Goal: Task Accomplishment & Management: Complete application form

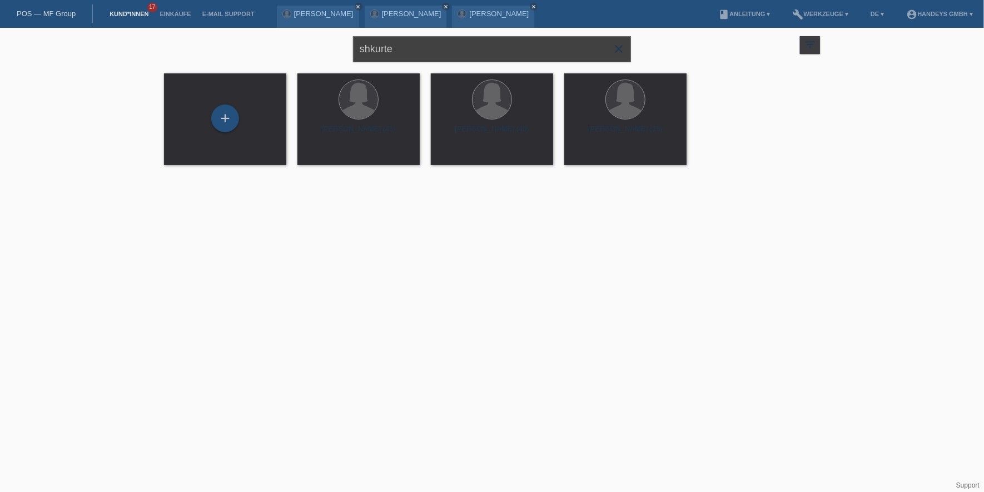
drag, startPoint x: 393, startPoint y: 47, endPoint x: 323, endPoint y: 47, distance: 69.5
click at [324, 47] on div "shkurte close filter_list view_module Alle Kund*innen anzeigen star Markierte K…" at bounding box center [491, 48] width 667 height 40
type input "edson"
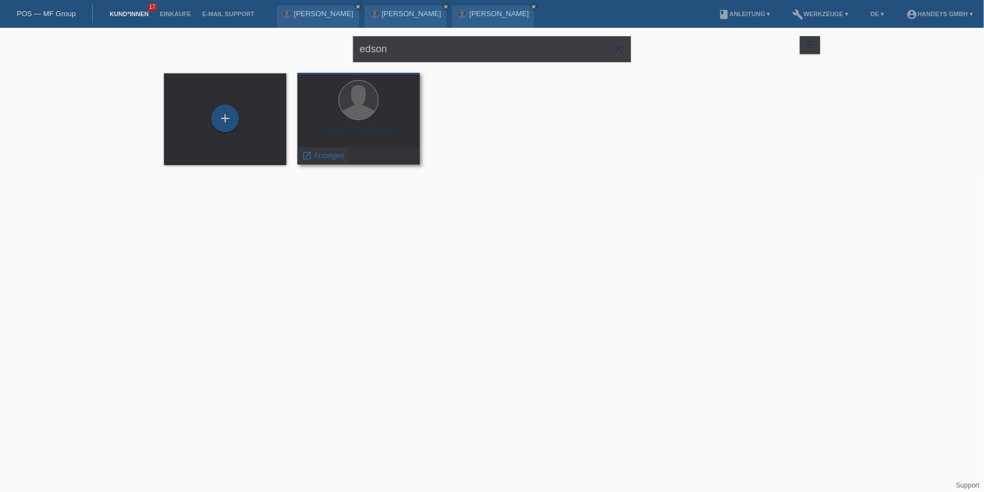
click at [314, 155] on span "Anzeigen" at bounding box center [329, 155] width 30 height 8
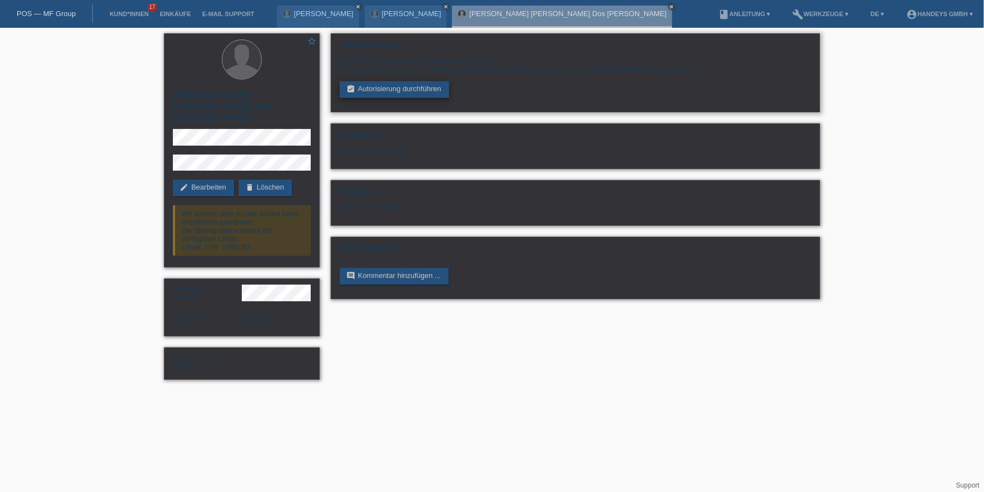
click at [406, 88] on link "assignment_turned_in Autorisierung durchführen" at bounding box center [395, 89] width 110 height 17
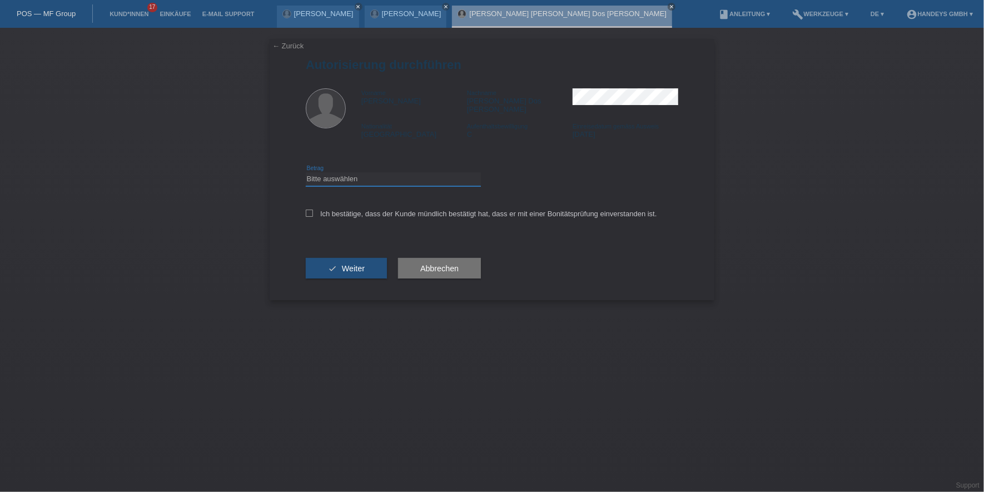
click at [363, 172] on select "Bitte auswählen CHF 1.00 - CHF 499.00 CHF 500.00 - CHF 1'999.00 CHF 2'000.00 - …" at bounding box center [393, 178] width 175 height 13
select select "3"
click at [306, 172] on select "Bitte auswählen CHF 1.00 - CHF 499.00 CHF 500.00 - CHF 1'999.00 CHF 2'000.00 - …" at bounding box center [393, 178] width 175 height 13
click at [358, 210] on label "Ich bestätige, dass der Kunde mündlich bestätigt hat, dass er mit einer Bonität…" at bounding box center [481, 214] width 351 height 8
click at [313, 210] on input "Ich bestätige, dass der Kunde mündlich bestätigt hat, dass er mit einer Bonität…" at bounding box center [309, 213] width 7 height 7
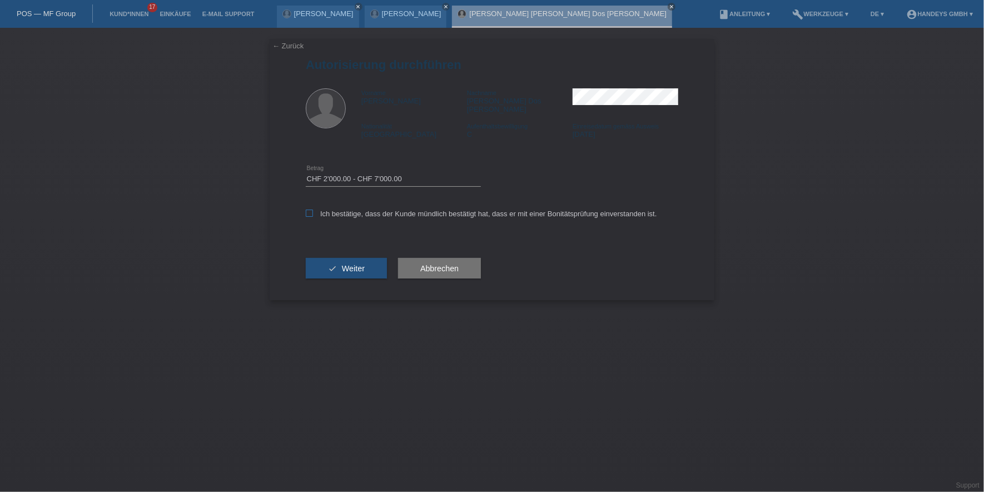
checkbox input "true"
click at [345, 264] on span "Weiter" at bounding box center [353, 268] width 23 height 9
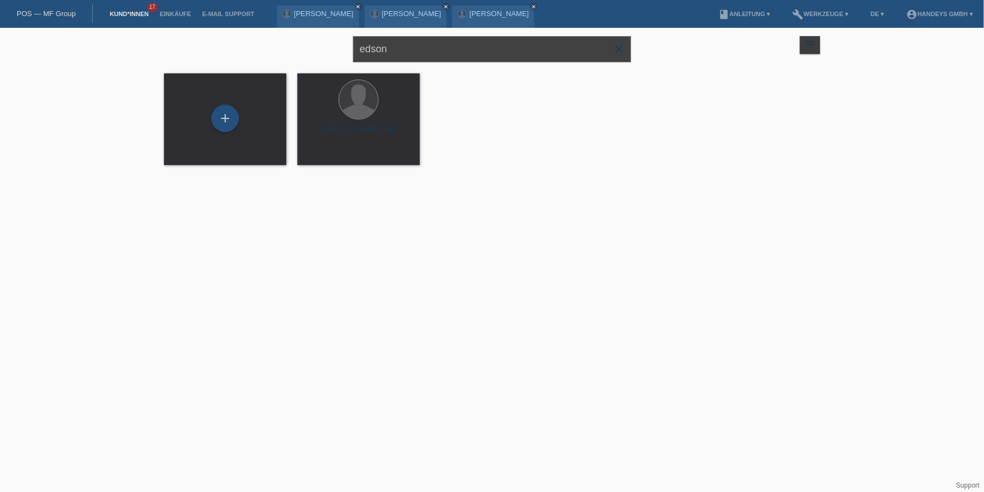
drag, startPoint x: 437, startPoint y: 52, endPoint x: 189, endPoint y: 45, distance: 247.6
click at [205, 45] on div "edson close filter_list view_module Alle Kund*innen anzeigen star Markierte [PE…" at bounding box center [491, 48] width 667 height 40
type input "z"
type input "[PERSON_NAME]"
click at [317, 160] on div "launch Anzeigen" at bounding box center [323, 155] width 50 height 17
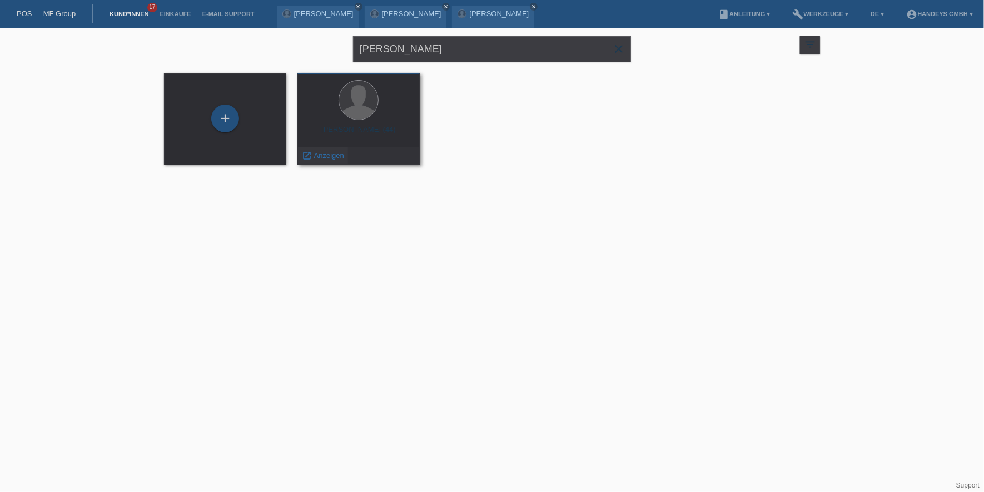
click at [324, 151] on span "Anzeigen" at bounding box center [329, 155] width 30 height 8
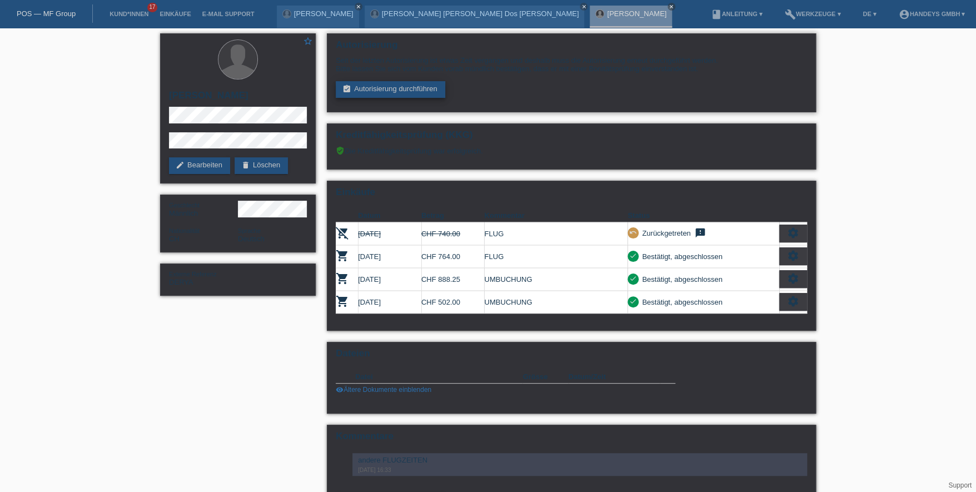
click at [408, 90] on link "assignment_turned_in Autorisierung durchführen" at bounding box center [391, 89] width 110 height 17
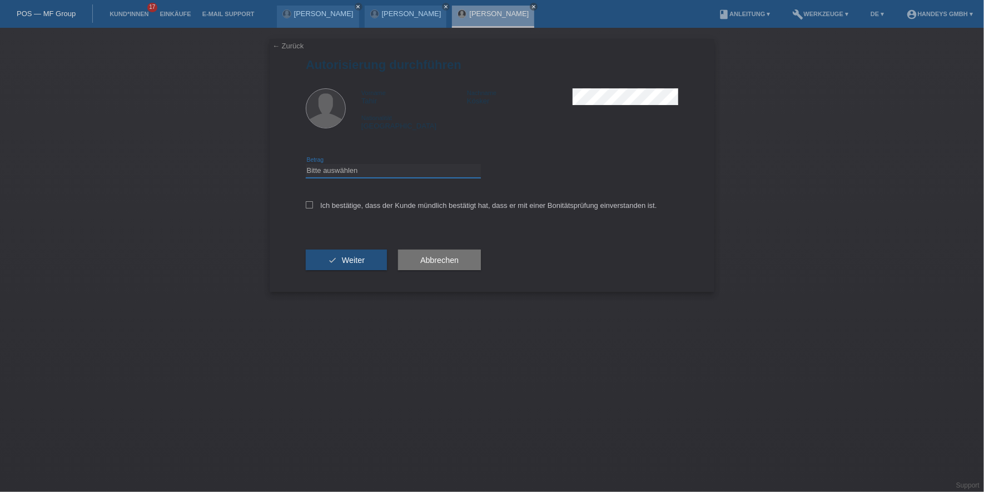
click at [380, 168] on select "Bitte auswählen CHF 1.00 - CHF 499.00 CHF 500.00 - CHF 1'999.00 CHF 2'000.00 - …" at bounding box center [393, 170] width 175 height 13
select select "3"
click at [306, 164] on select "Bitte auswählen CHF 1.00 - CHF 499.00 CHF 500.00 - CHF 1'999.00 CHF 2'000.00 - …" at bounding box center [393, 170] width 175 height 13
click at [386, 206] on label "Ich bestätige, dass der Kunde mündlich bestätigt hat, dass er mit einer Bonität…" at bounding box center [481, 205] width 351 height 8
click at [313, 206] on input "Ich bestätige, dass der Kunde mündlich bestätigt hat, dass er mit einer Bonität…" at bounding box center [309, 204] width 7 height 7
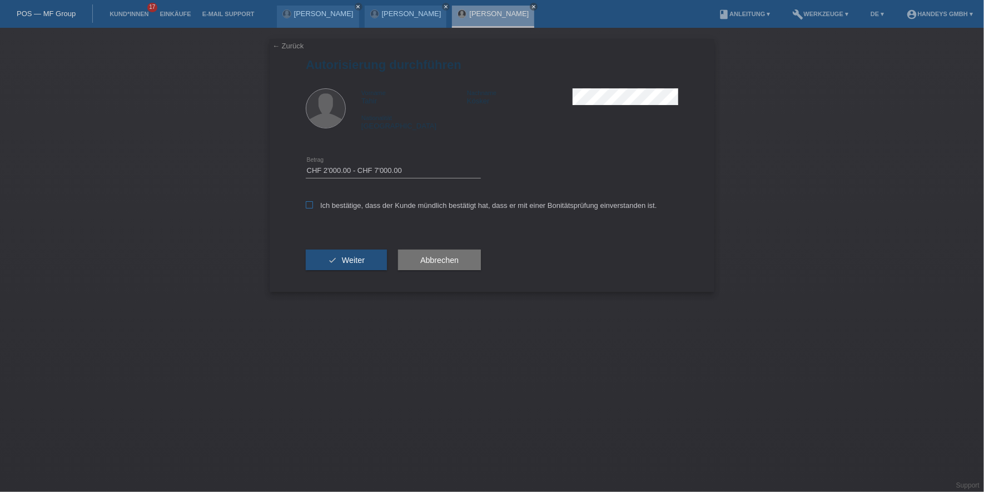
checkbox input "true"
click at [359, 257] on span "Weiter" at bounding box center [353, 260] width 23 height 9
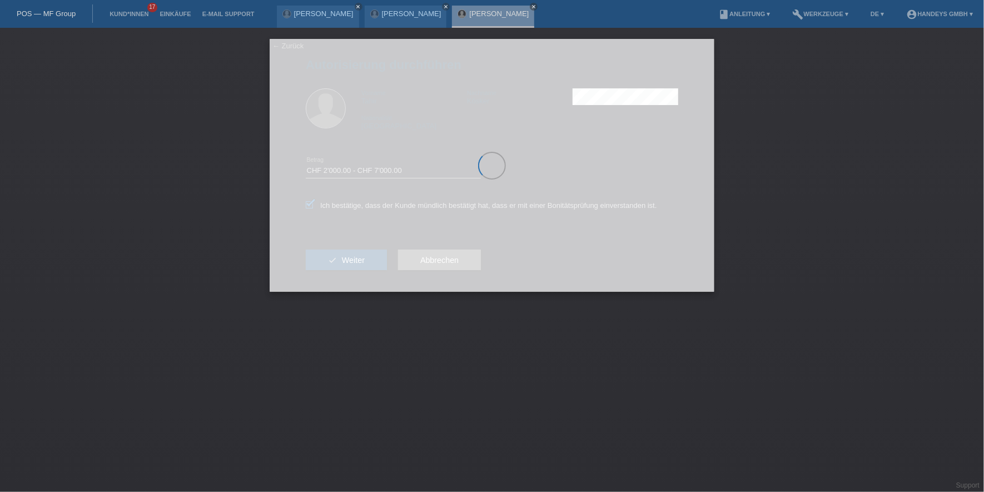
click at [150, 246] on div "← Zurück Autorisierung durchführen Vorname Tahir Nachname Kösker Nationalität S…" at bounding box center [492, 260] width 984 height 464
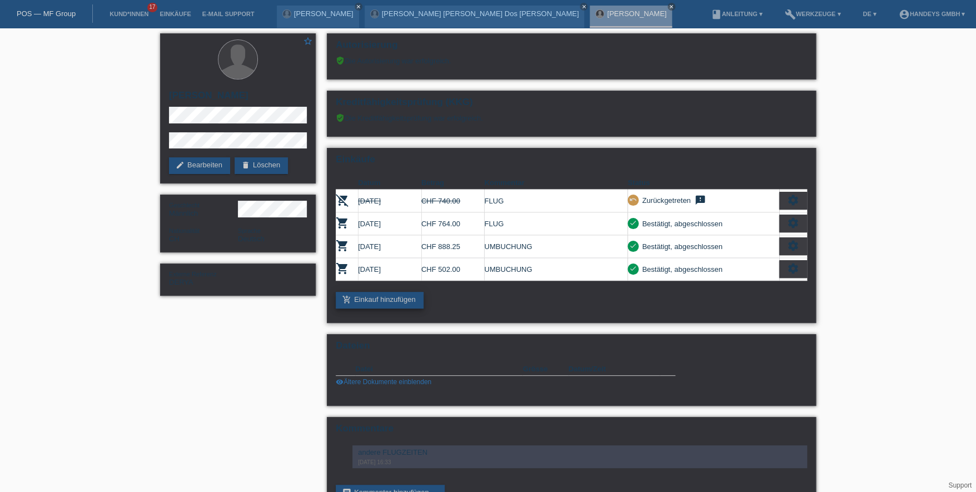
click at [408, 292] on link "add_shopping_cart Einkauf hinzufügen" at bounding box center [380, 300] width 88 height 17
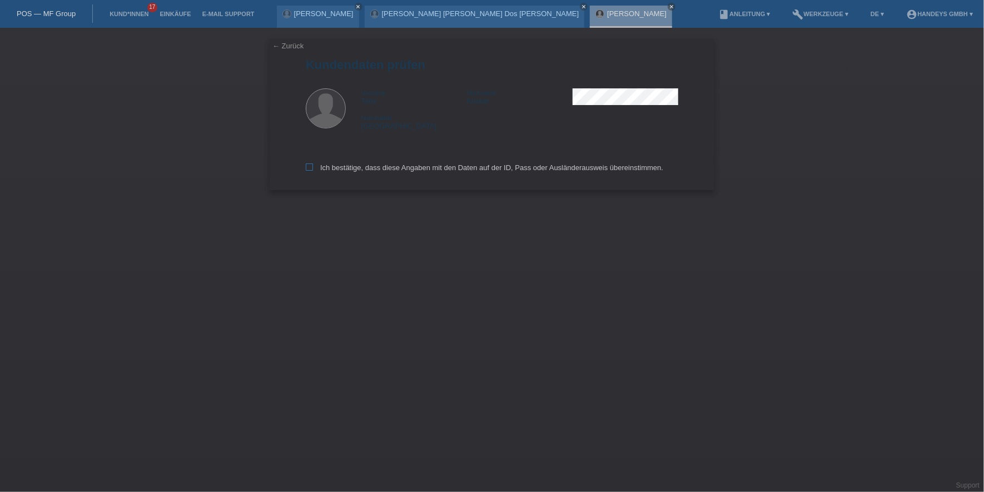
click at [315, 167] on label "Ich bestätige, dass diese Angaben mit den Daten auf der ID, Pass oder Ausländer…" at bounding box center [485, 167] width 358 height 8
click at [313, 167] on input "Ich bestätige, dass diese Angaben mit den Daten auf der ID, Pass oder Ausländer…" at bounding box center [309, 166] width 7 height 7
checkbox input "true"
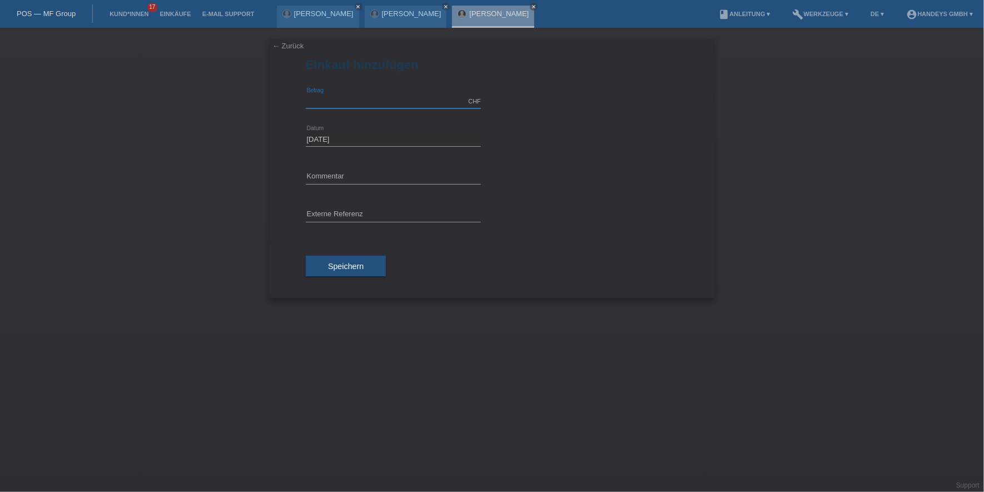
click at [352, 100] on input "text" at bounding box center [393, 102] width 175 height 14
type input "6000.00"
click at [329, 170] on input "text" at bounding box center [393, 177] width 175 height 14
type input "Flug TK"
type input "Derya"
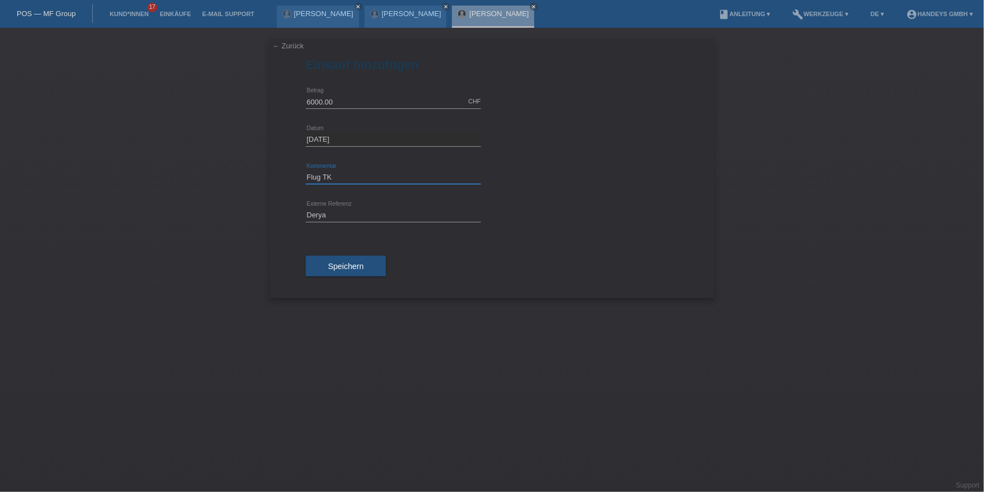
drag, startPoint x: 341, startPoint y: 174, endPoint x: 263, endPoint y: 163, distance: 78.6
click at [263, 163] on div "← Zurück Einkauf hinzufügen 6000.00 CHF error Betrag 08.09.2025" at bounding box center [492, 260] width 984 height 464
type input "TEST"
click at [215, 219] on div "← Zurück Einkauf hinzufügen 6000.00 CHF error Betrag 08.09.2025" at bounding box center [492, 260] width 984 height 464
click at [334, 262] on span "Speichern" at bounding box center [346, 266] width 36 height 9
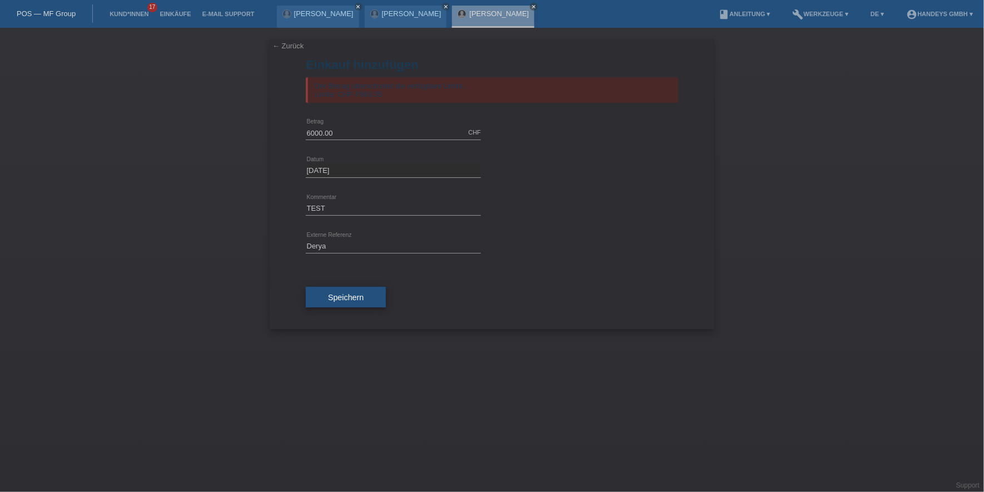
click at [330, 294] on span "Speichern" at bounding box center [346, 297] width 36 height 9
click at [291, 46] on link "← Zurück" at bounding box center [287, 46] width 31 height 8
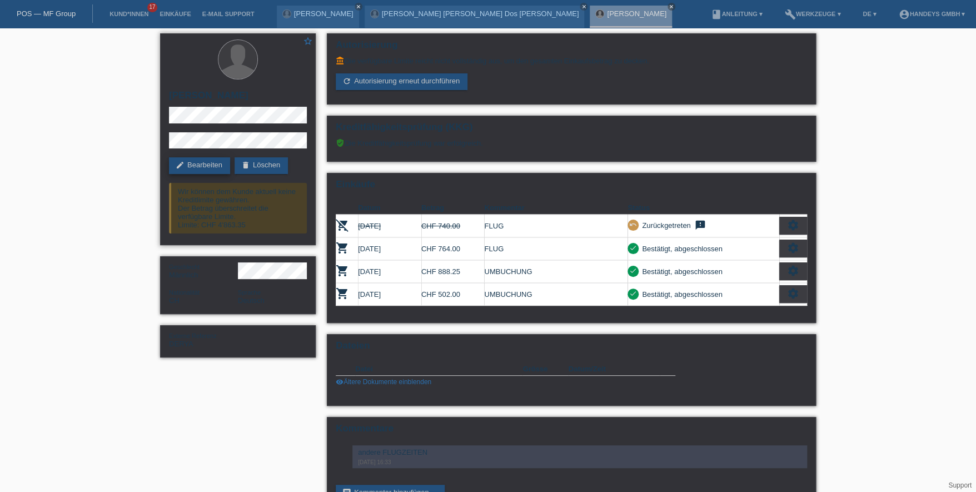
click at [176, 163] on icon "edit" at bounding box center [180, 165] width 9 height 9
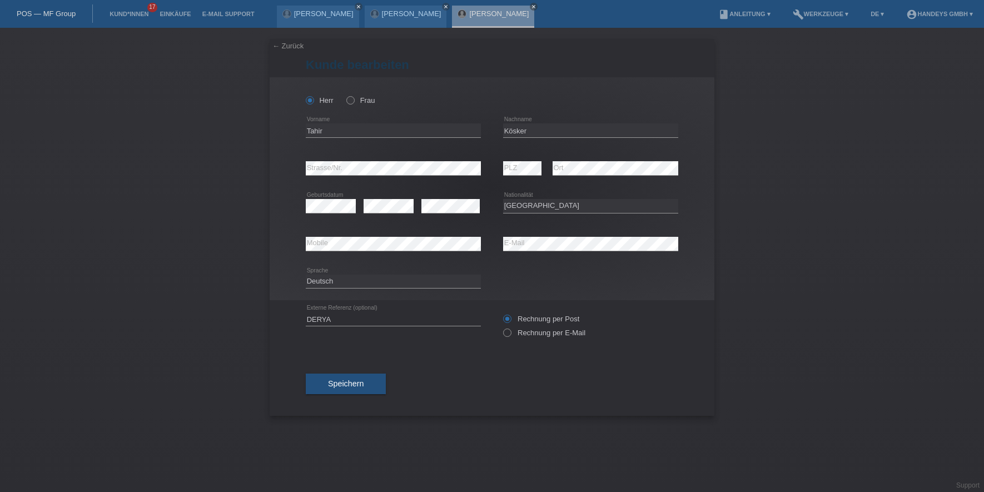
select select "CH"
click at [374, 163] on div "error Strasse/Nr." at bounding box center [393, 169] width 175 height 38
drag, startPoint x: 386, startPoint y: 158, endPoint x: 246, endPoint y: 163, distance: 140.2
click at [246, 163] on div "← Zurück Kunde bearbeiten Herr Frau Tahir error Vorname [PERSON_NAME]" at bounding box center [492, 260] width 984 height 464
click at [474, 240] on div "error Mobile error E-Mail" at bounding box center [492, 244] width 373 height 38
